Goal: Task Accomplishment & Management: Manage account settings

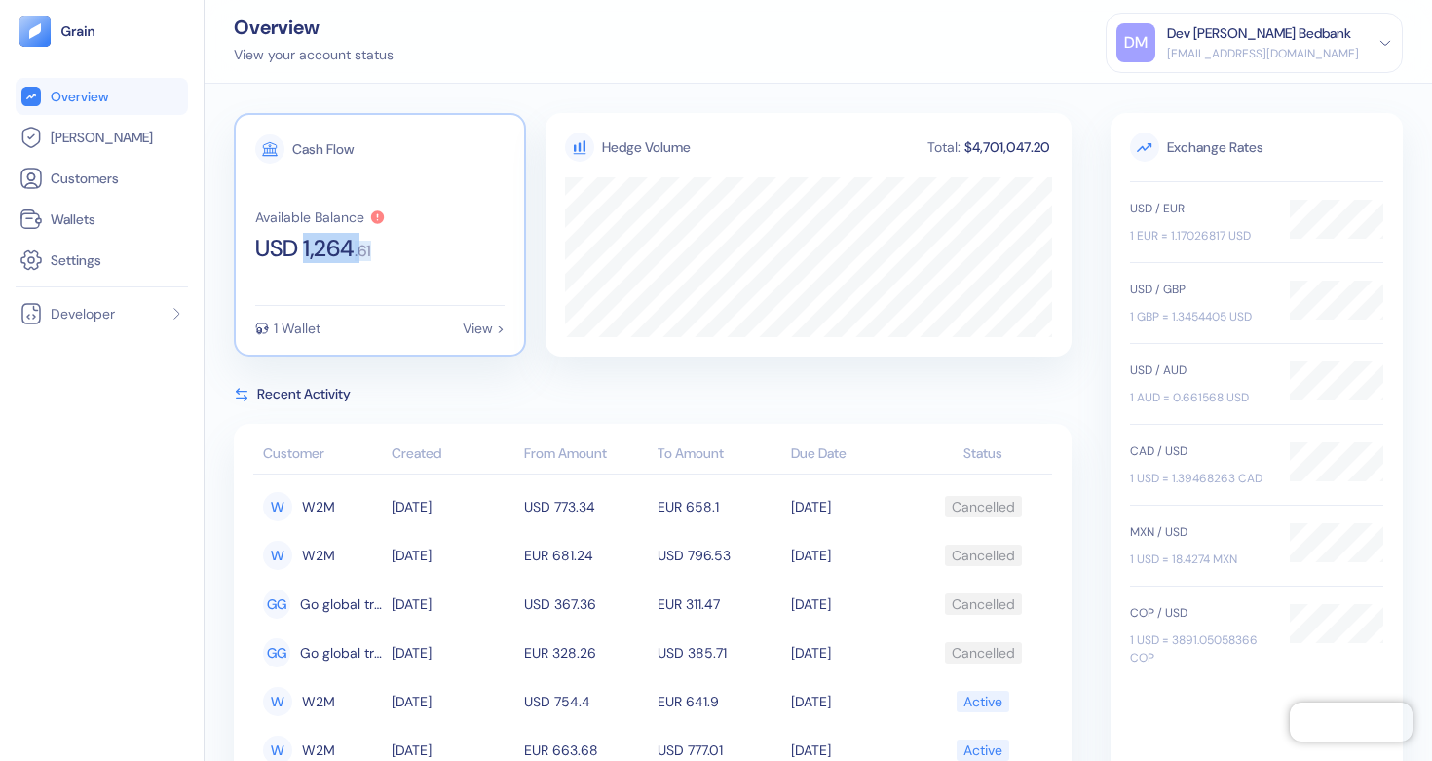
copy div "1,264 . 61"
drag, startPoint x: 307, startPoint y: 248, endPoint x: 398, endPoint y: 259, distance: 92.2
click at [398, 259] on div "Cash Flow Available Balance USD 1,264 . 61 1 Wallet View >" at bounding box center [380, 235] width 292 height 244
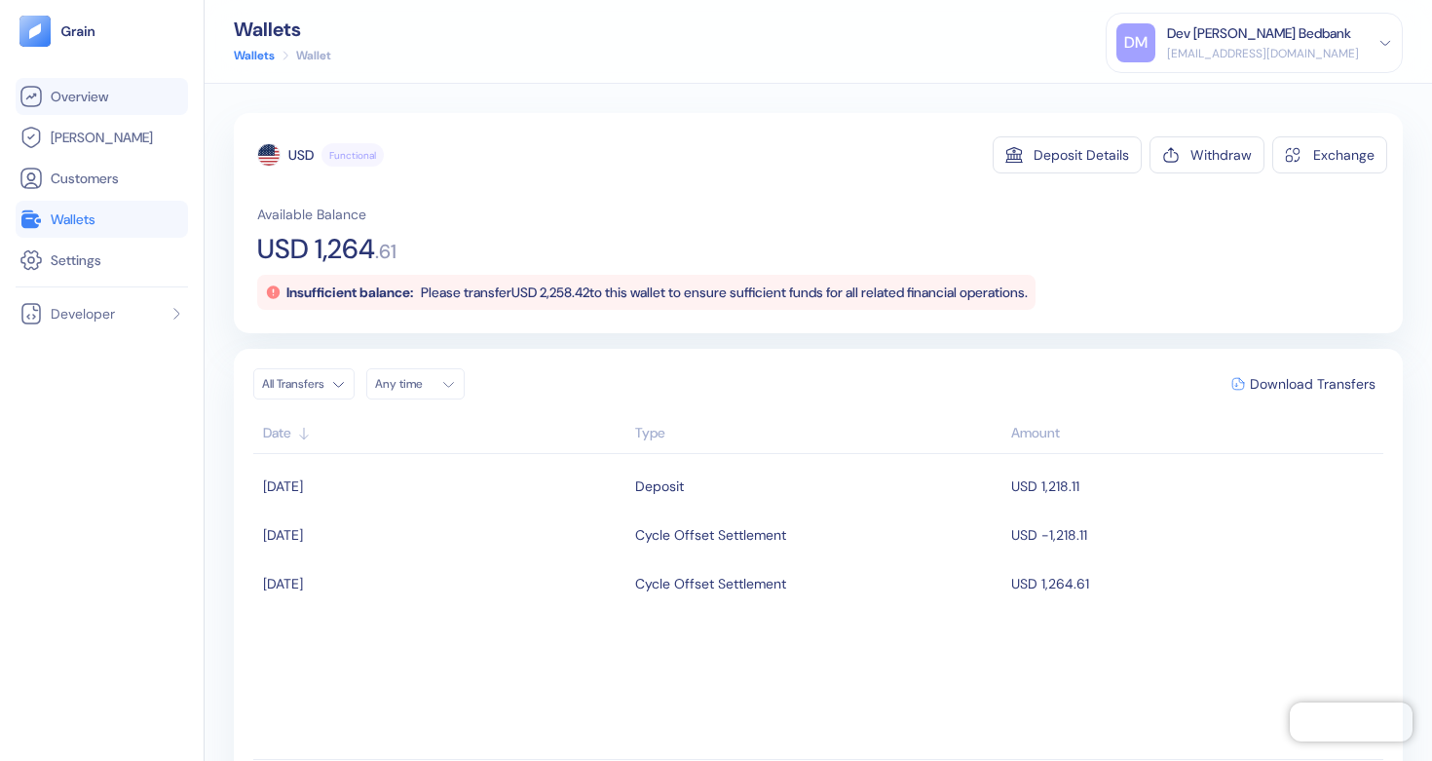
click at [94, 94] on span "Overview" at bounding box center [79, 96] width 57 height 19
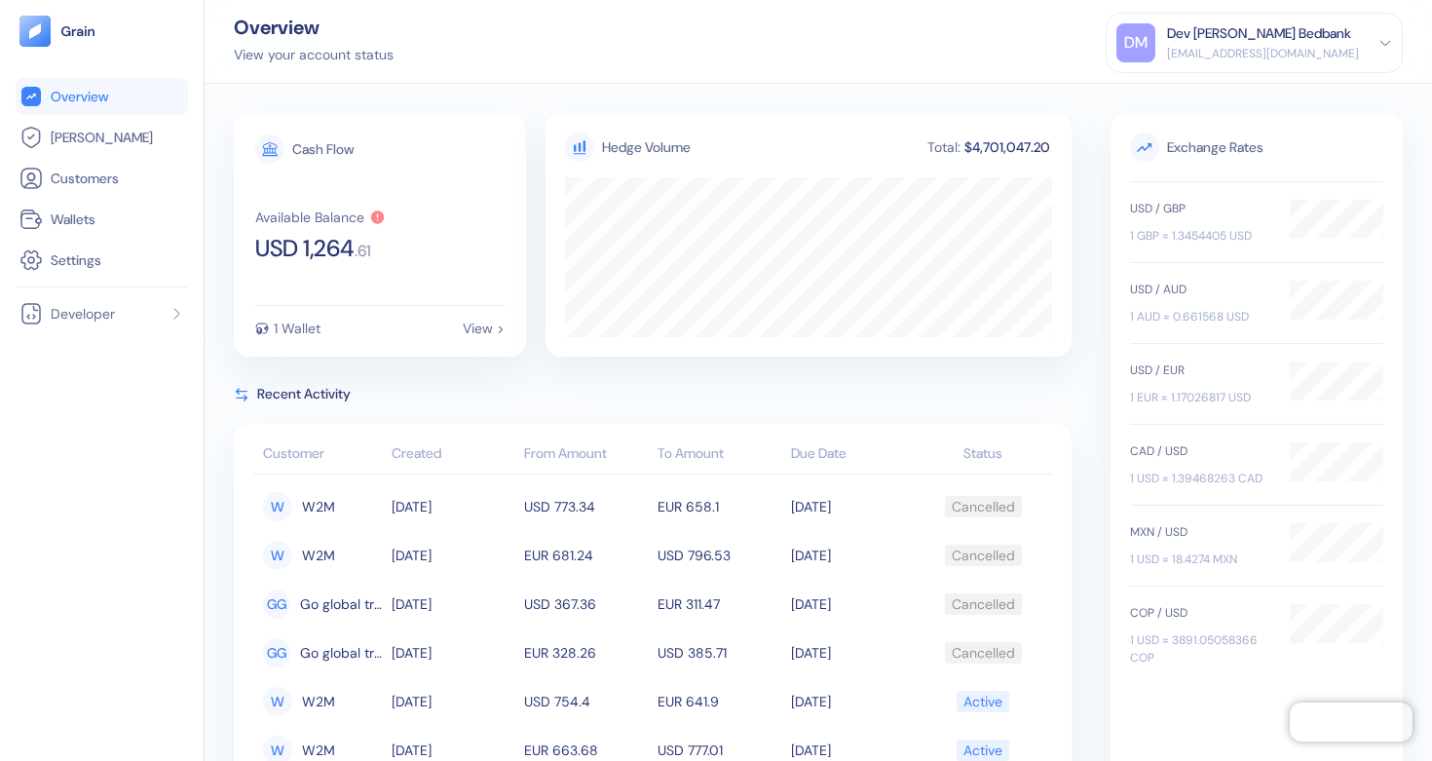
click at [1272, 35] on div "Dev [PERSON_NAME] Bedbank" at bounding box center [1259, 33] width 184 height 20
click at [1172, 99] on div "Sign Out" at bounding box center [1169, 97] width 54 height 20
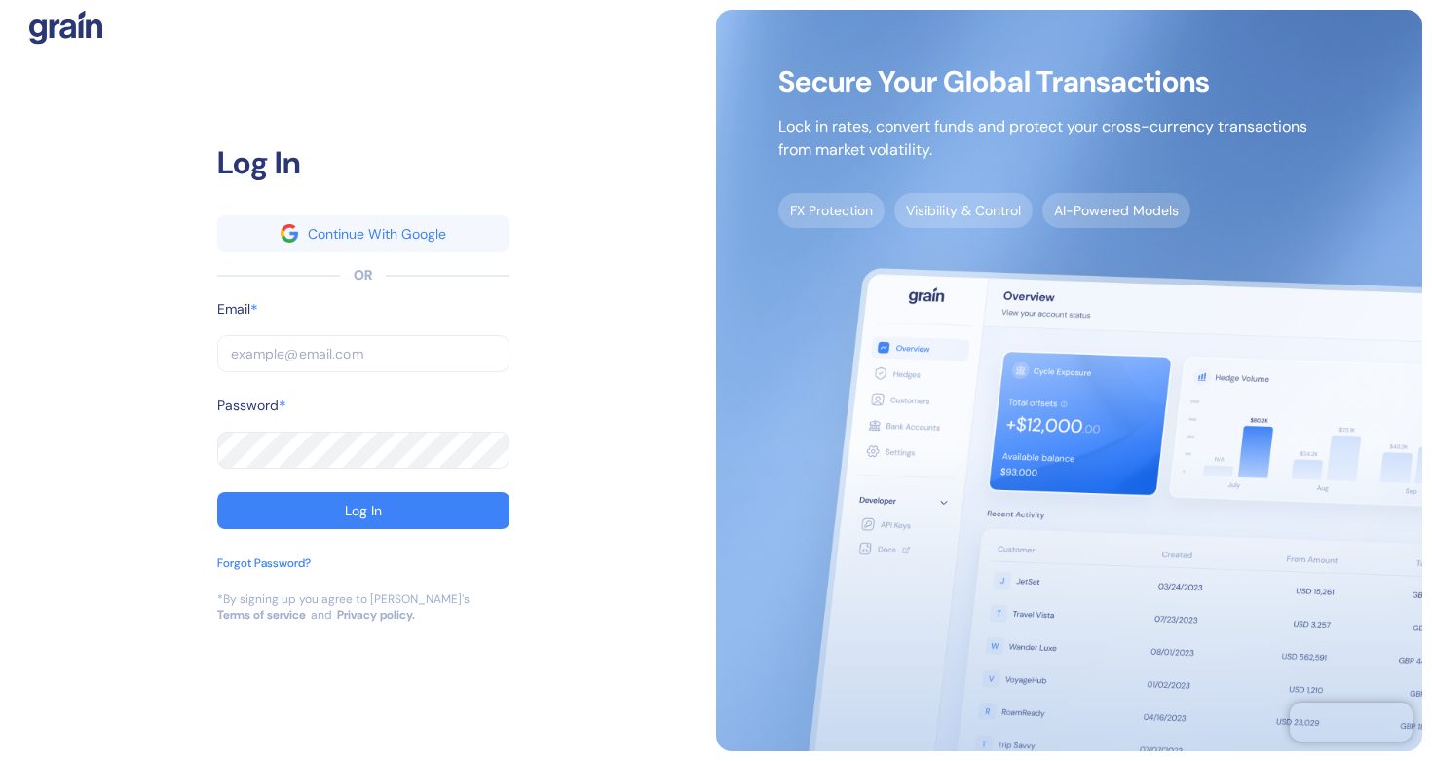
click at [462, 360] on input "text" at bounding box center [363, 353] width 292 height 37
type input "[EMAIL_ADDRESS][DOMAIN_NAME]"
